Goal: Navigation & Orientation: Find specific page/section

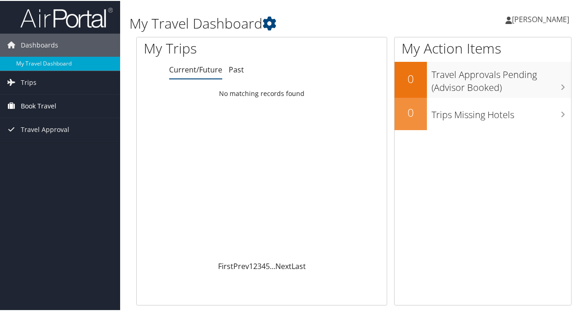
click at [43, 103] on span "Book Travel" at bounding box center [39, 105] width 36 height 23
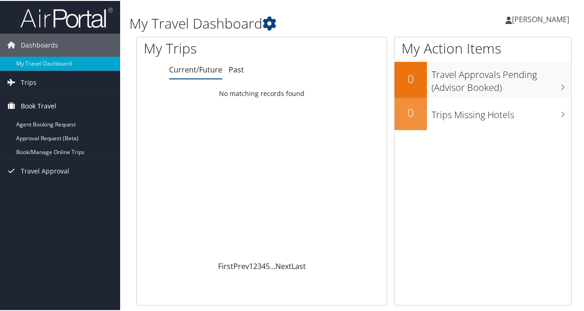
click at [46, 94] on span "Book Travel" at bounding box center [39, 105] width 36 height 23
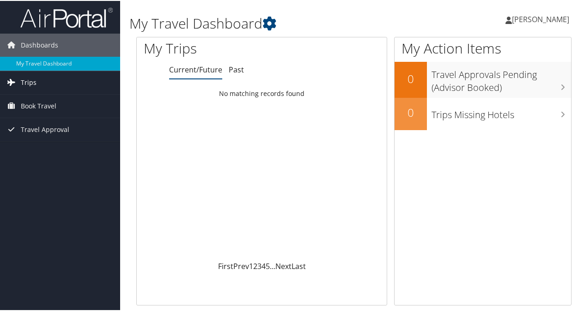
click at [38, 87] on link "Trips" at bounding box center [60, 81] width 120 height 23
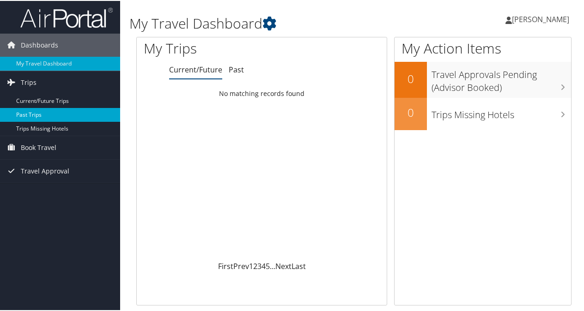
click at [28, 113] on link "Past Trips" at bounding box center [60, 114] width 120 height 14
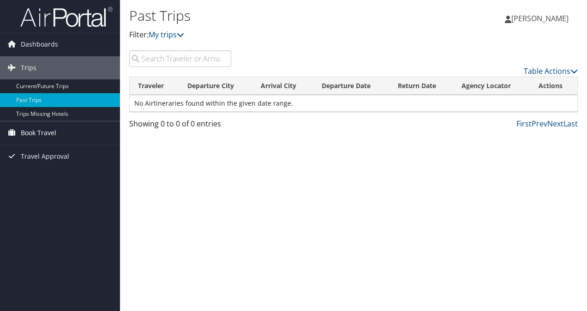
click at [39, 132] on span "Book Travel" at bounding box center [39, 132] width 36 height 23
